Goal: Task Accomplishment & Management: Use online tool/utility

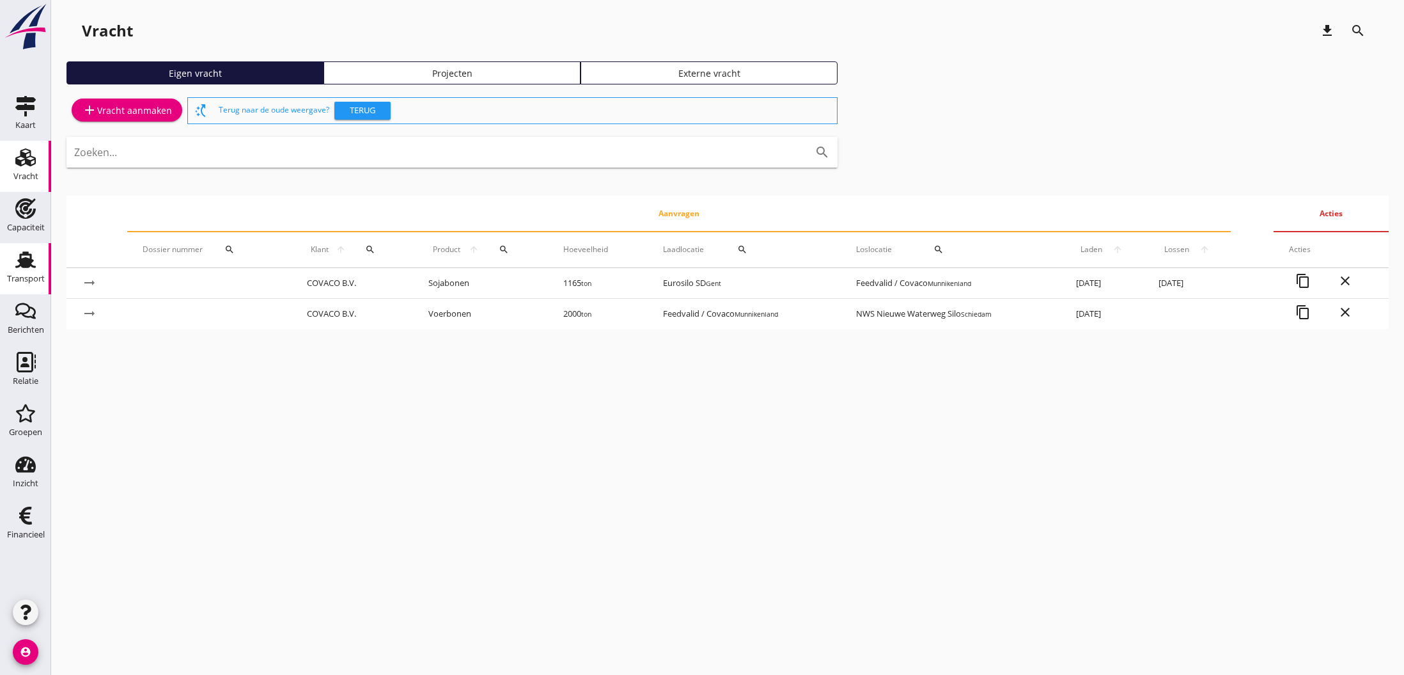
click at [29, 265] on use at bounding box center [25, 259] width 20 height 17
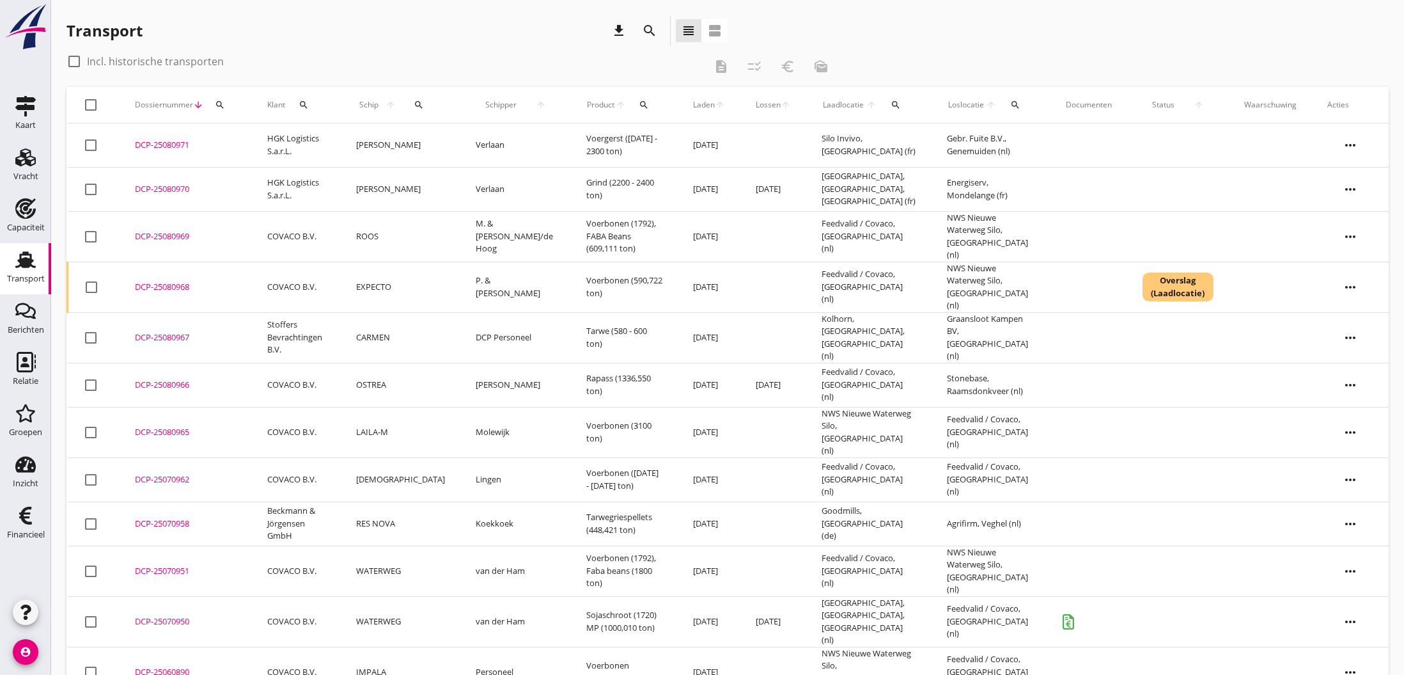
click at [646, 29] on icon "search" at bounding box center [649, 30] width 15 height 15
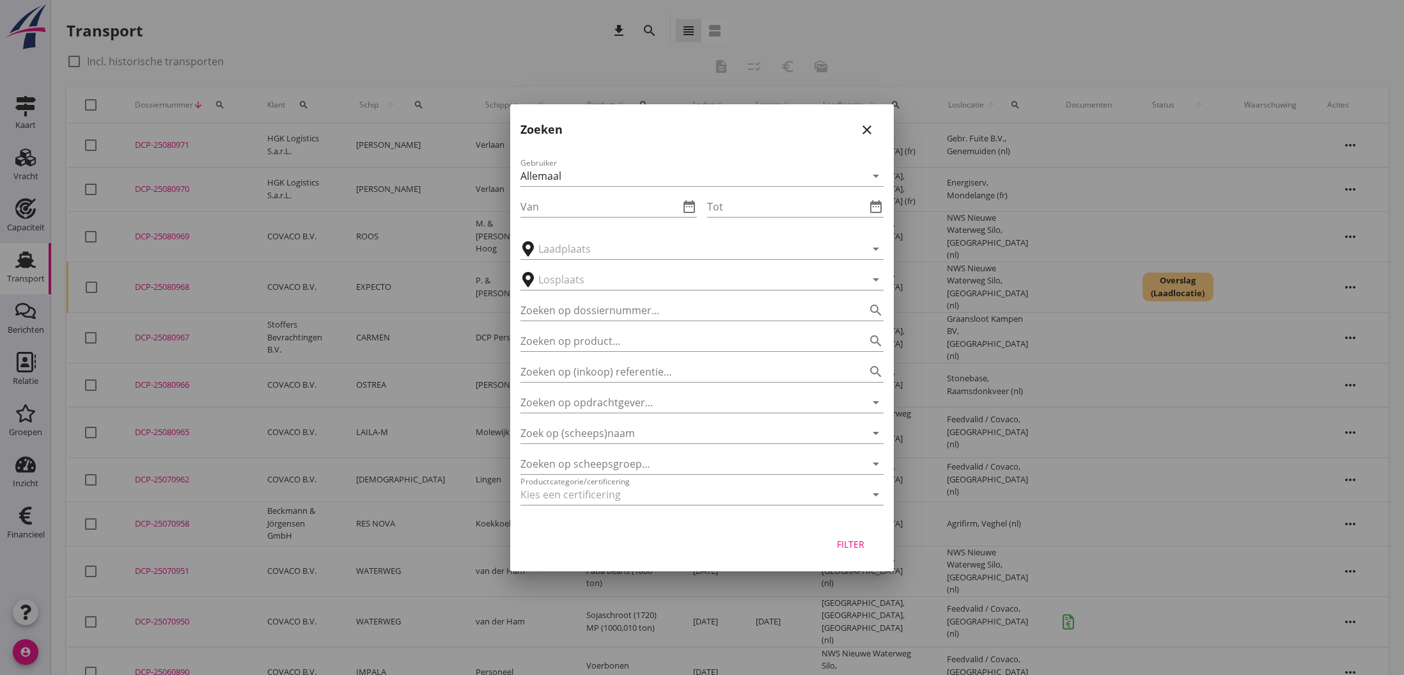
click at [879, 176] on icon "arrow_drop_down" at bounding box center [875, 175] width 15 height 15
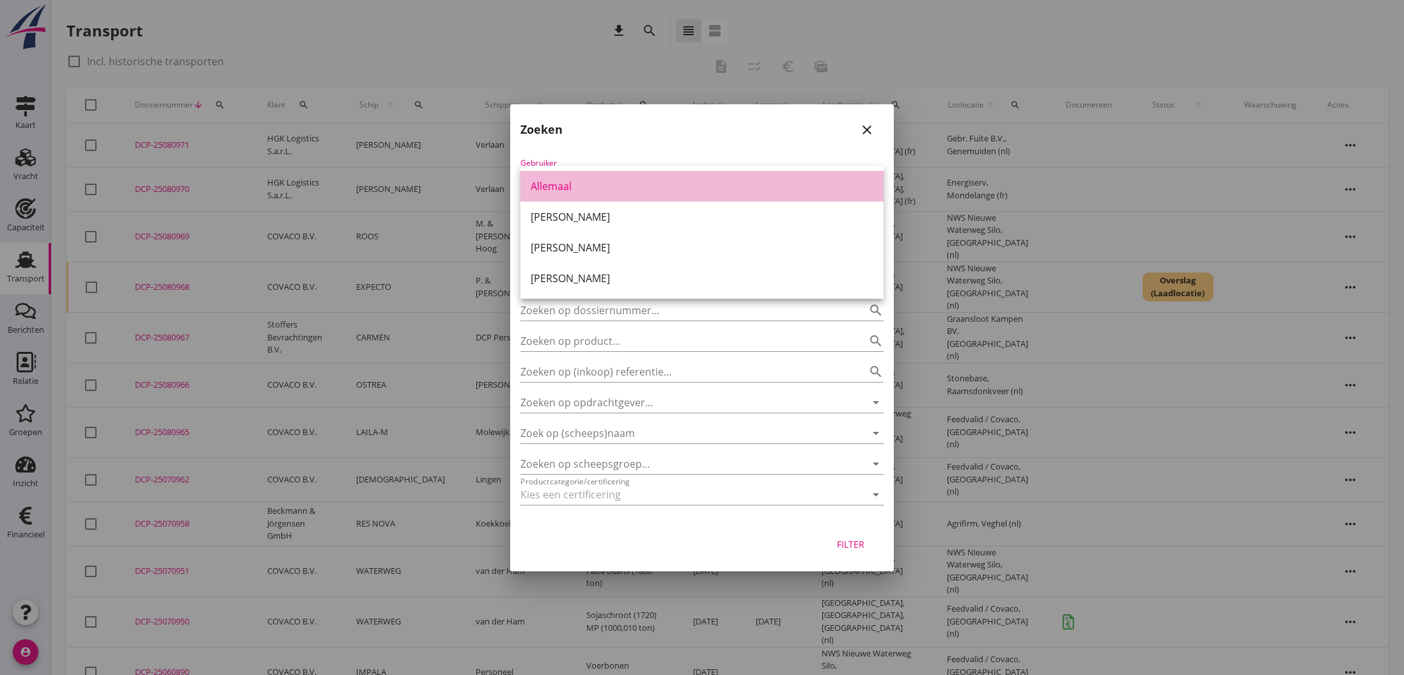
click at [599, 194] on div "Allemaal" at bounding box center [702, 186] width 343 height 31
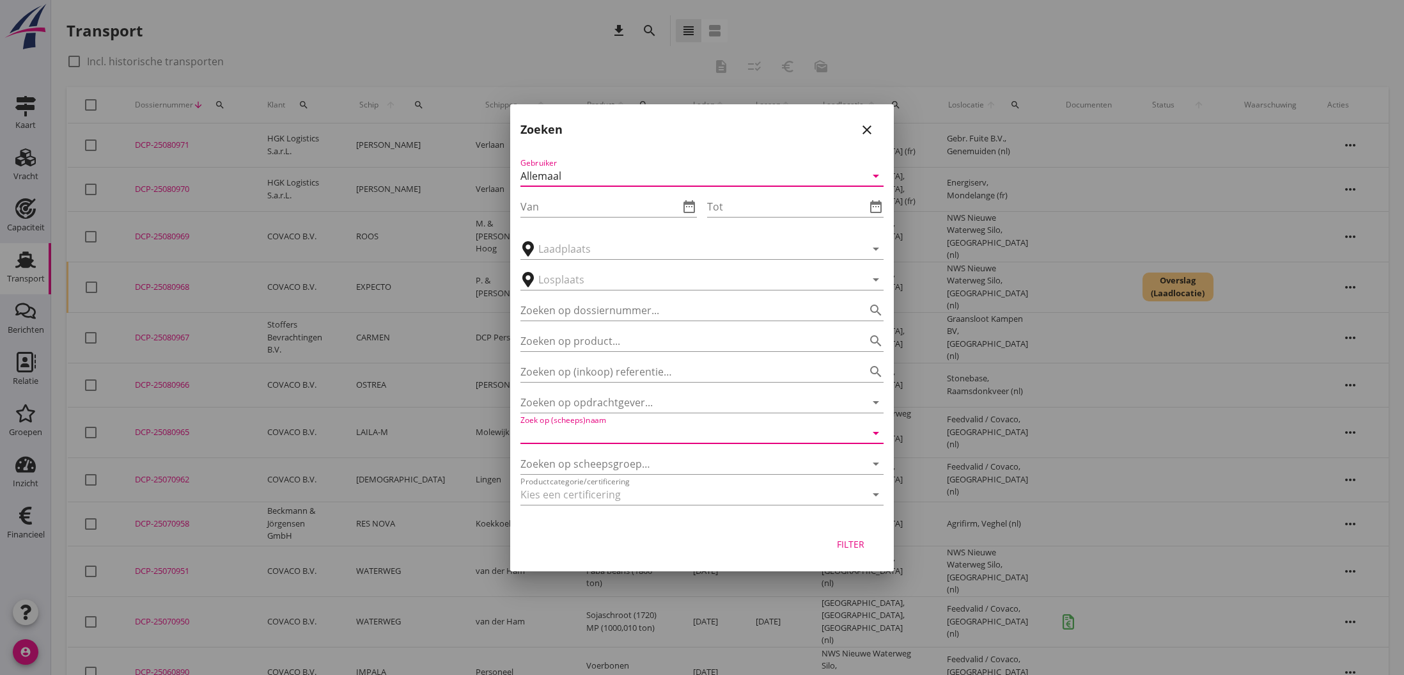
click at [607, 433] on input "Zoek op (scheeps)naam" at bounding box center [683, 433] width 327 height 20
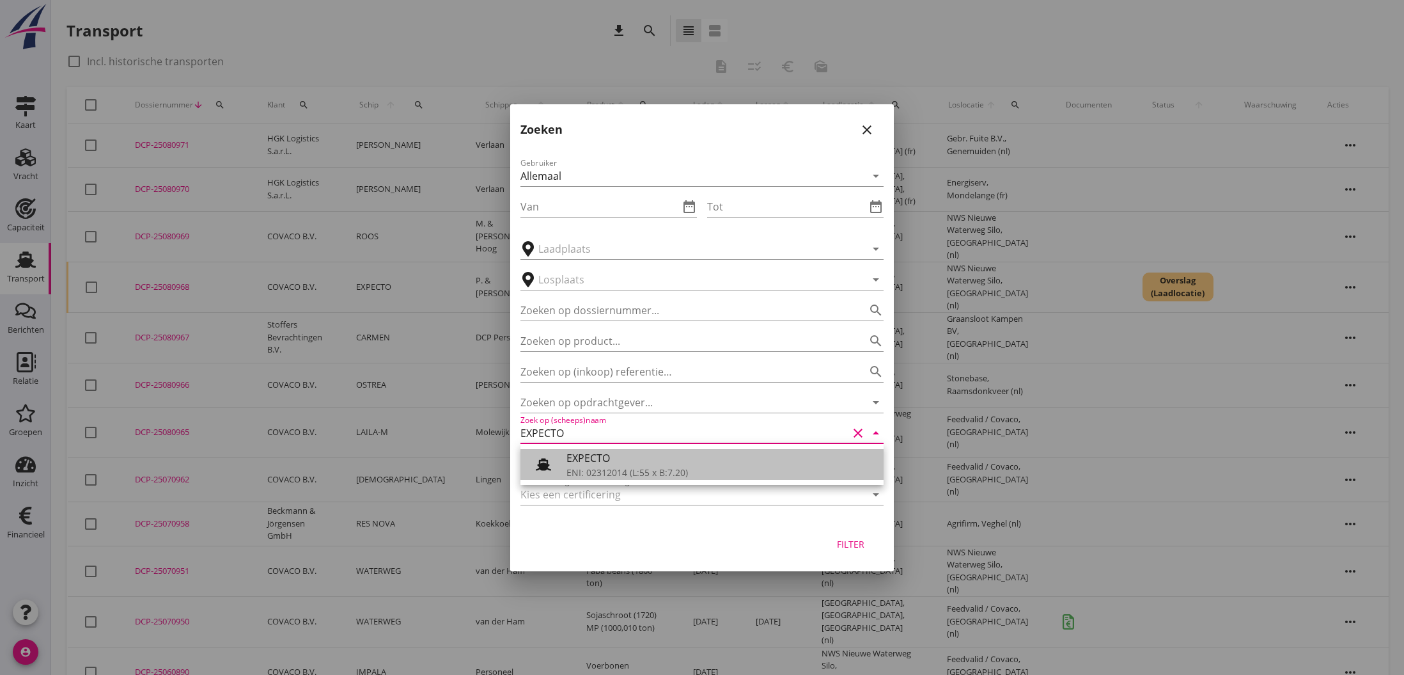
click at [613, 465] on div "EXPECTO" at bounding box center [719, 457] width 307 height 15
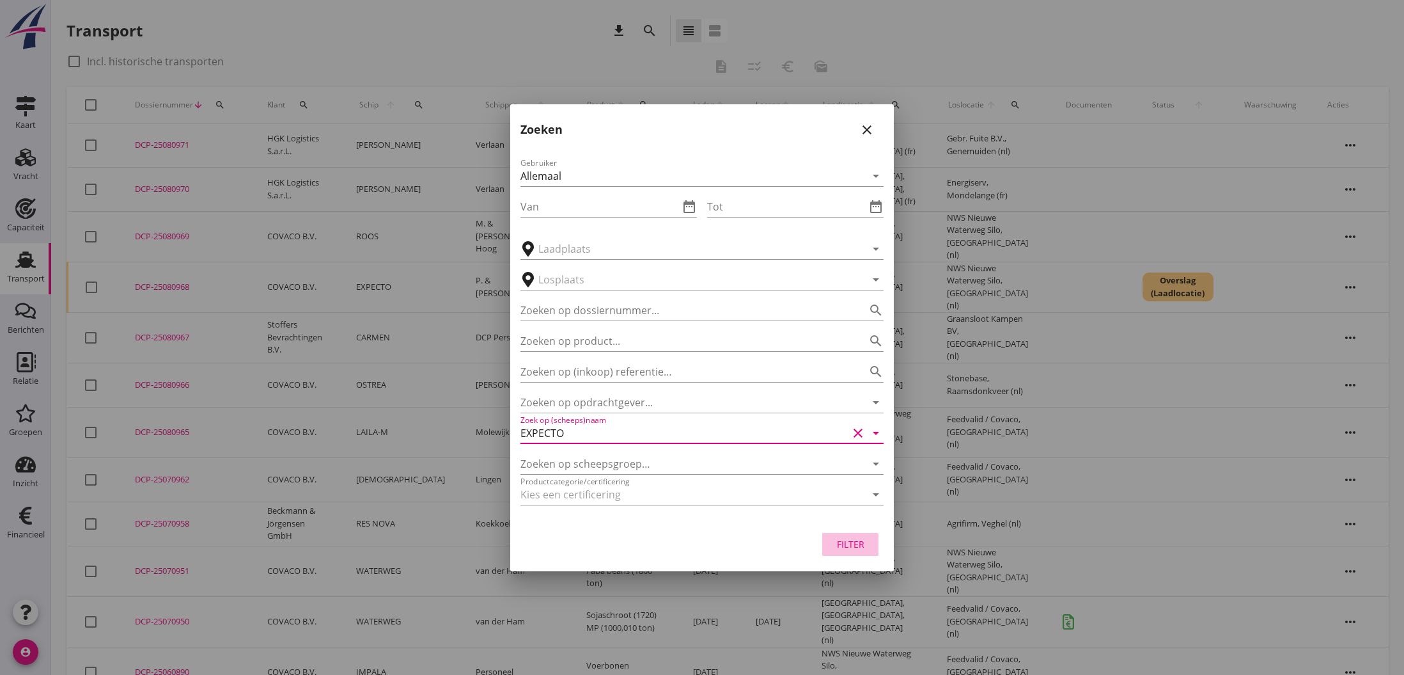
click at [856, 544] on div "Filter" at bounding box center [850, 543] width 36 height 13
type input "EXPECTO"
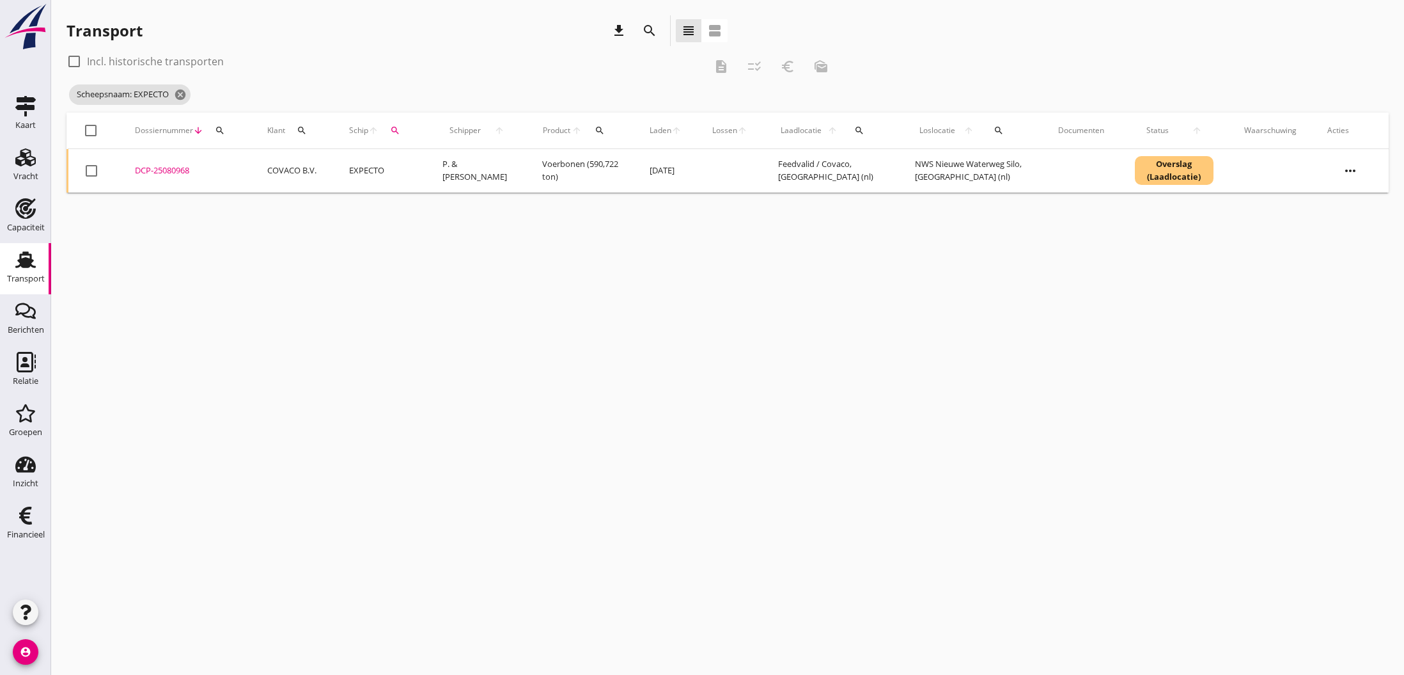
click at [73, 61] on div at bounding box center [74, 62] width 22 height 22
checkbox input "true"
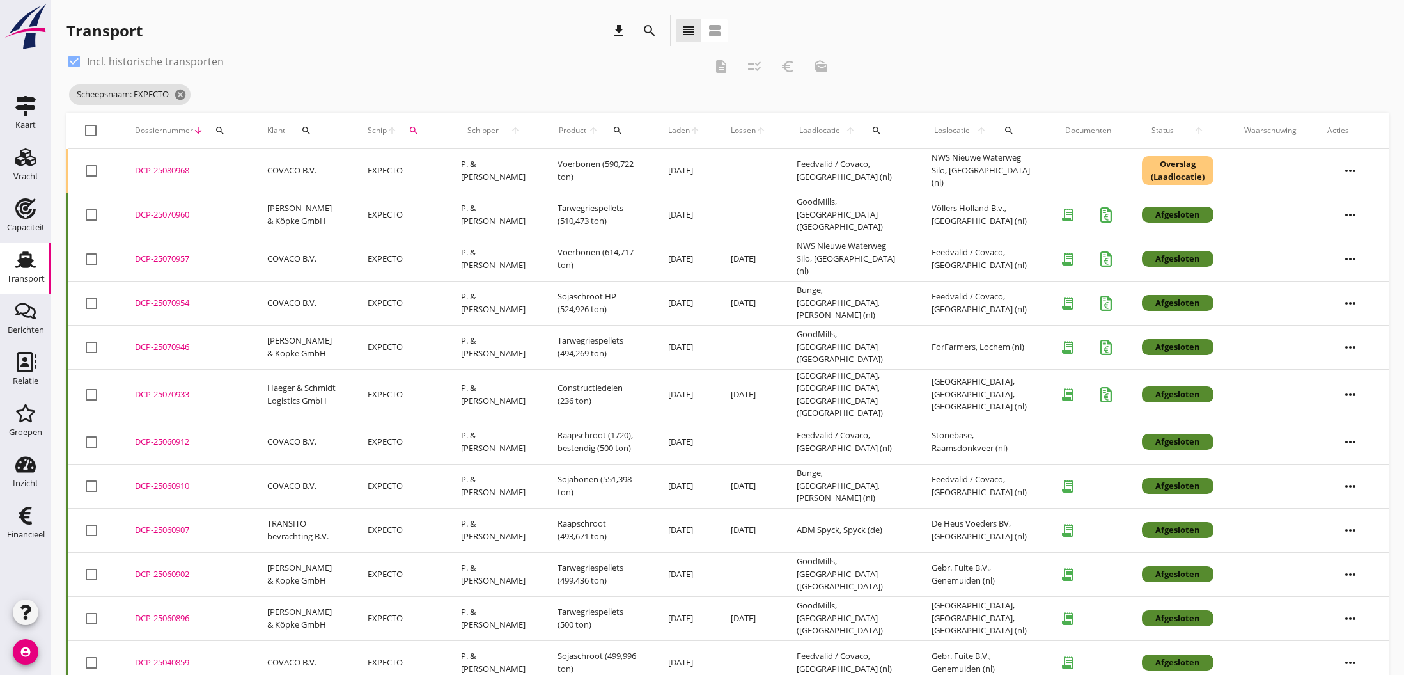
click at [155, 435] on div "DCP-25060912" at bounding box center [186, 441] width 102 height 13
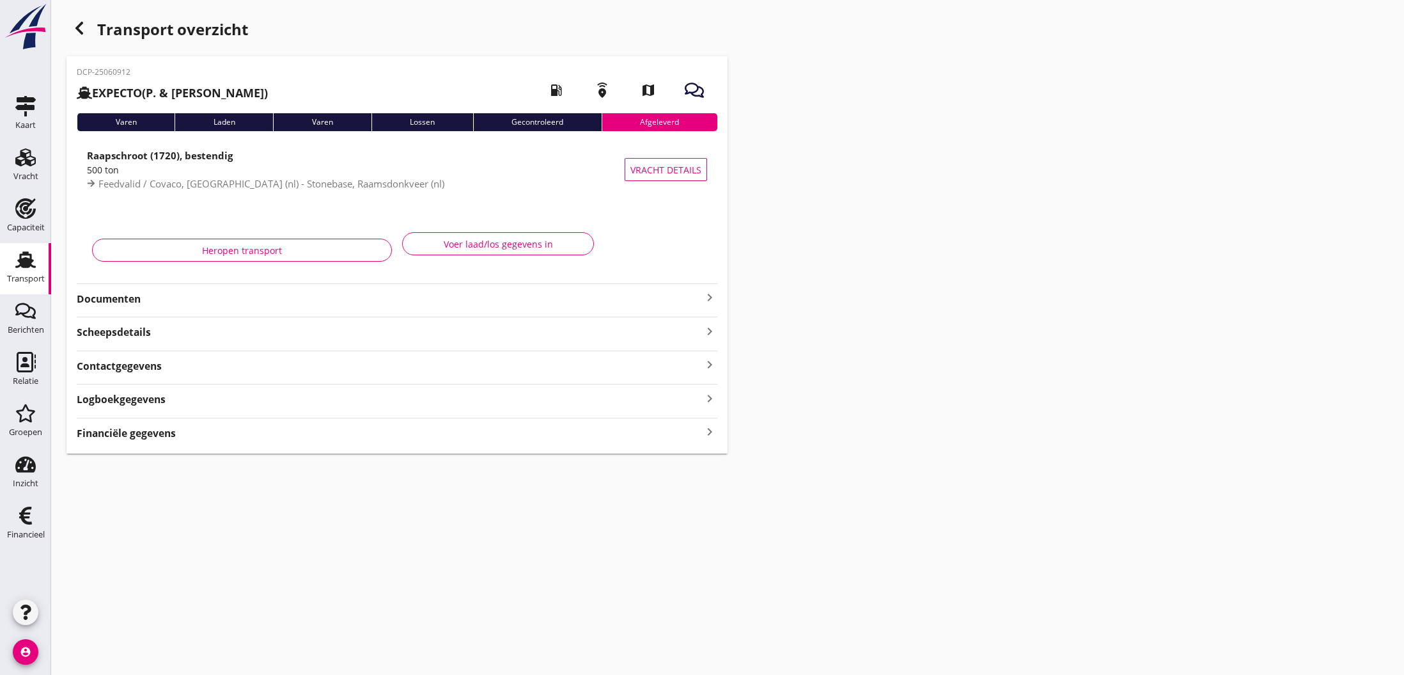
click at [712, 298] on icon "keyboard_arrow_right" at bounding box center [709, 297] width 15 height 15
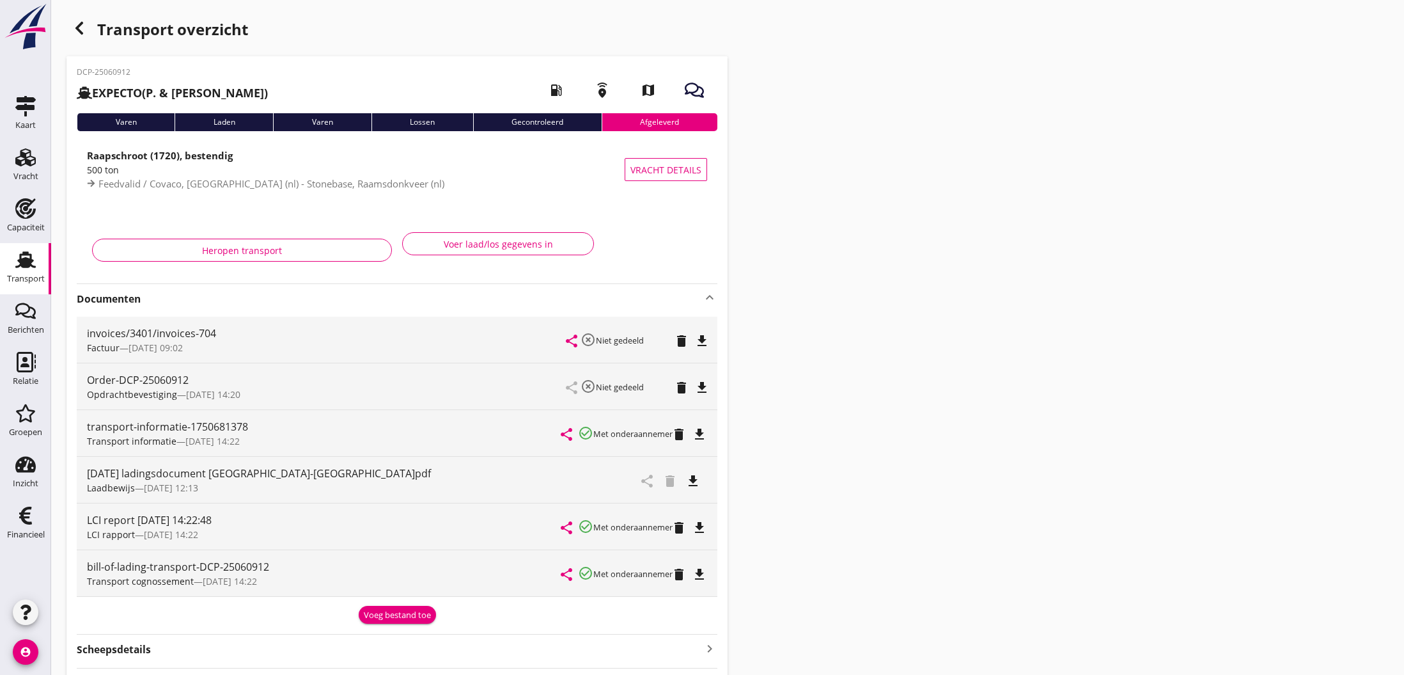
click at [700, 338] on icon "file_download" at bounding box center [701, 340] width 15 height 15
click at [700, 338] on icon "open_in_browser" at bounding box center [701, 340] width 15 height 15
click at [82, 30] on icon "button" at bounding box center [79, 27] width 15 height 15
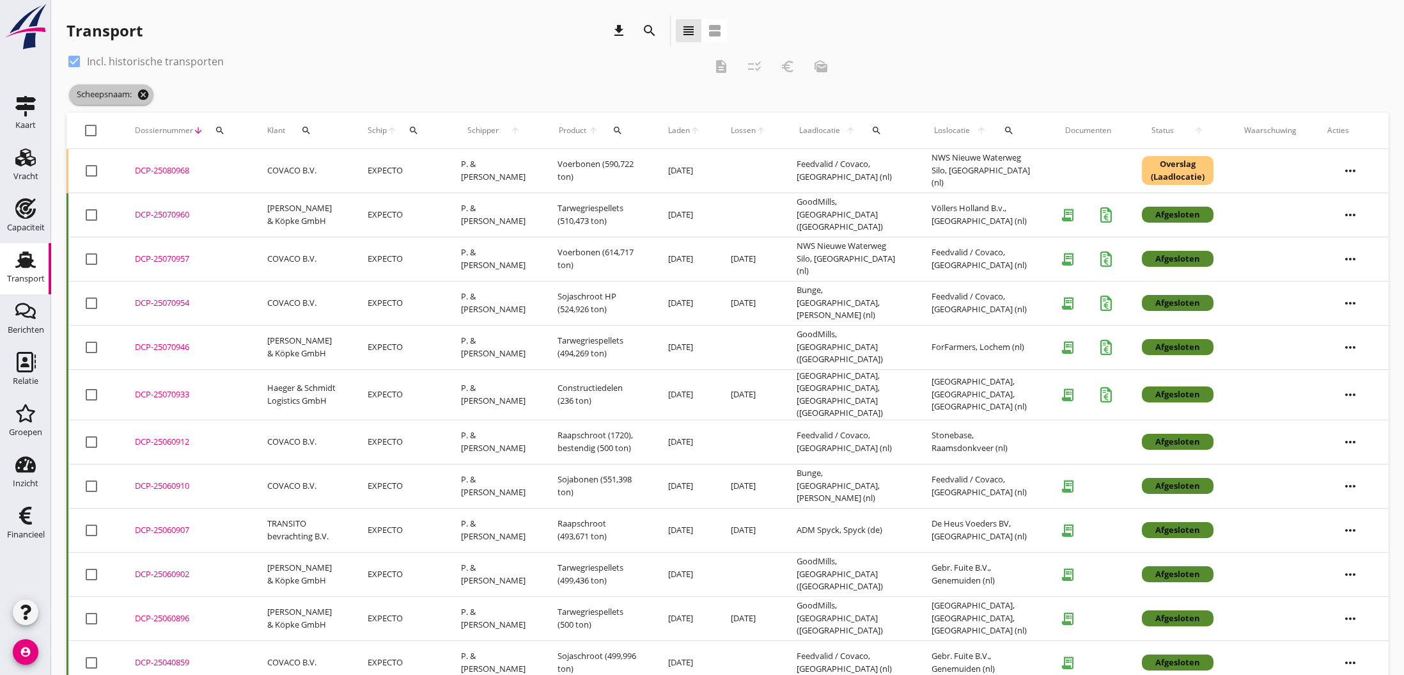
click at [144, 94] on icon "cancel" at bounding box center [143, 94] width 13 height 13
